Goal: Information Seeking & Learning: Learn about a topic

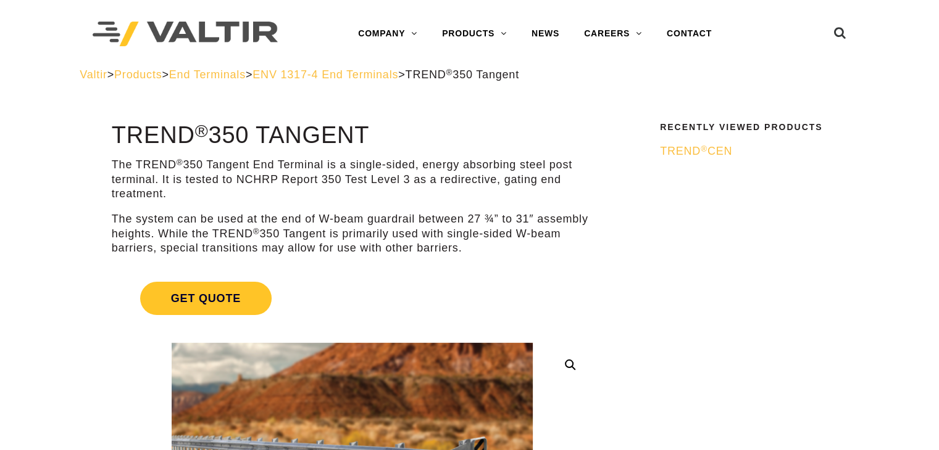
click at [401, 83] on div "Valtir > Products > End Terminals > ENV 1317-4 End Terminals > TREND ® 350 Tang…" at bounding box center [469, 84] width 798 height 33
click at [391, 70] on span "ENV 1317-4 End Terminals" at bounding box center [325, 74] width 146 height 12
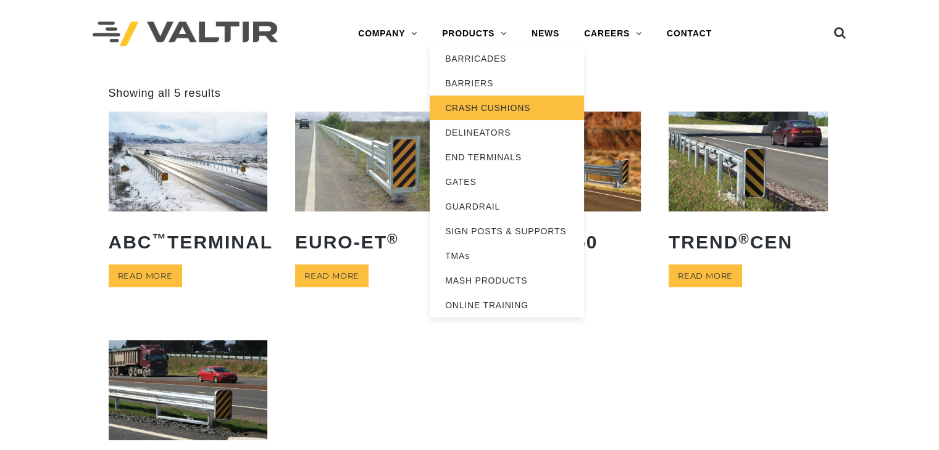
click at [475, 112] on link "CRASH CUSHIONS" at bounding box center [506, 108] width 154 height 25
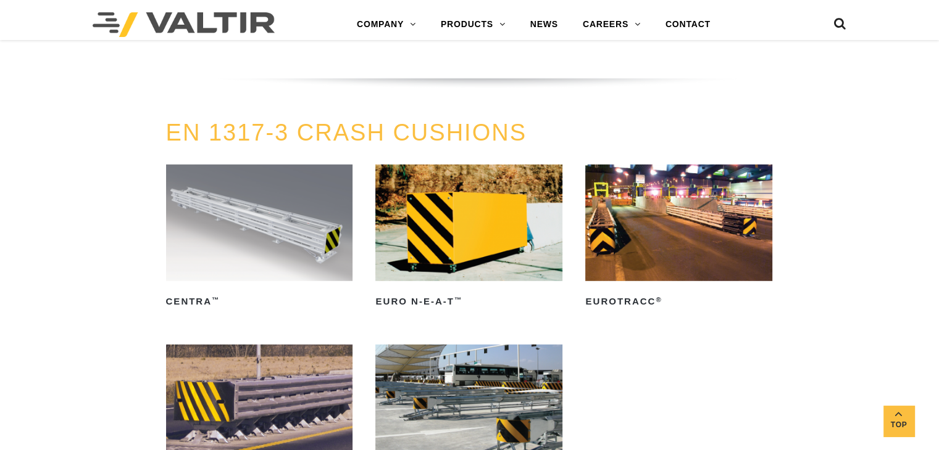
scroll to position [3484, 0]
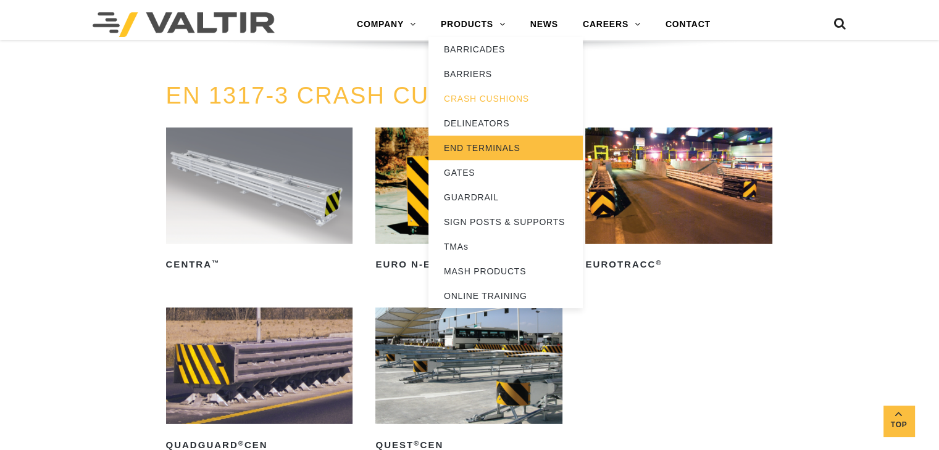
click at [469, 141] on link "END TERMINALS" at bounding box center [505, 148] width 154 height 25
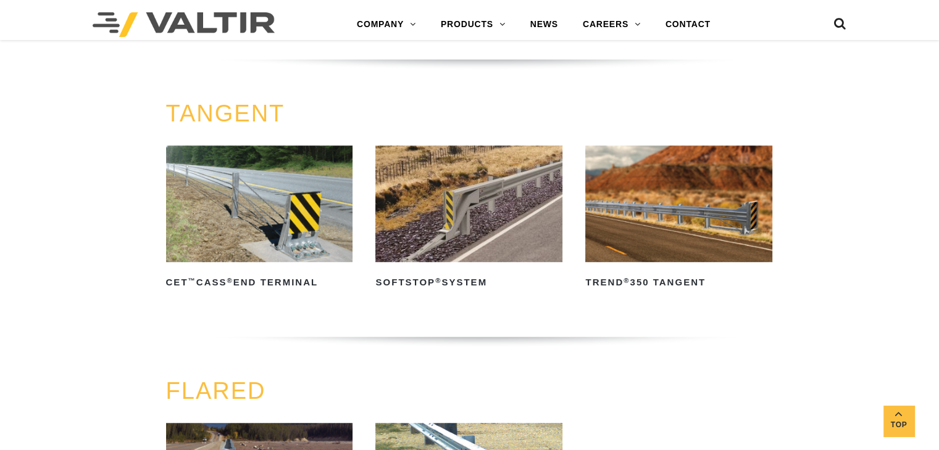
scroll to position [824, 0]
click at [653, 216] on img at bounding box center [678, 203] width 187 height 117
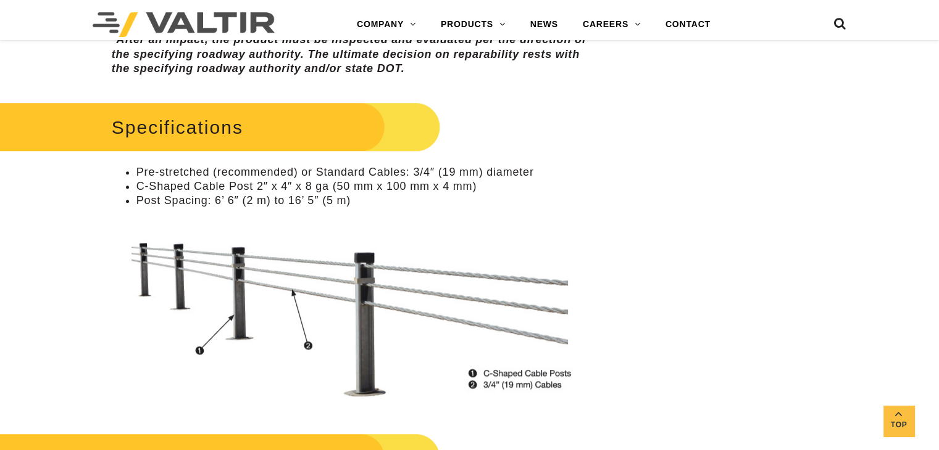
scroll to position [947, 0]
